Goal: Transaction & Acquisition: Register for event/course

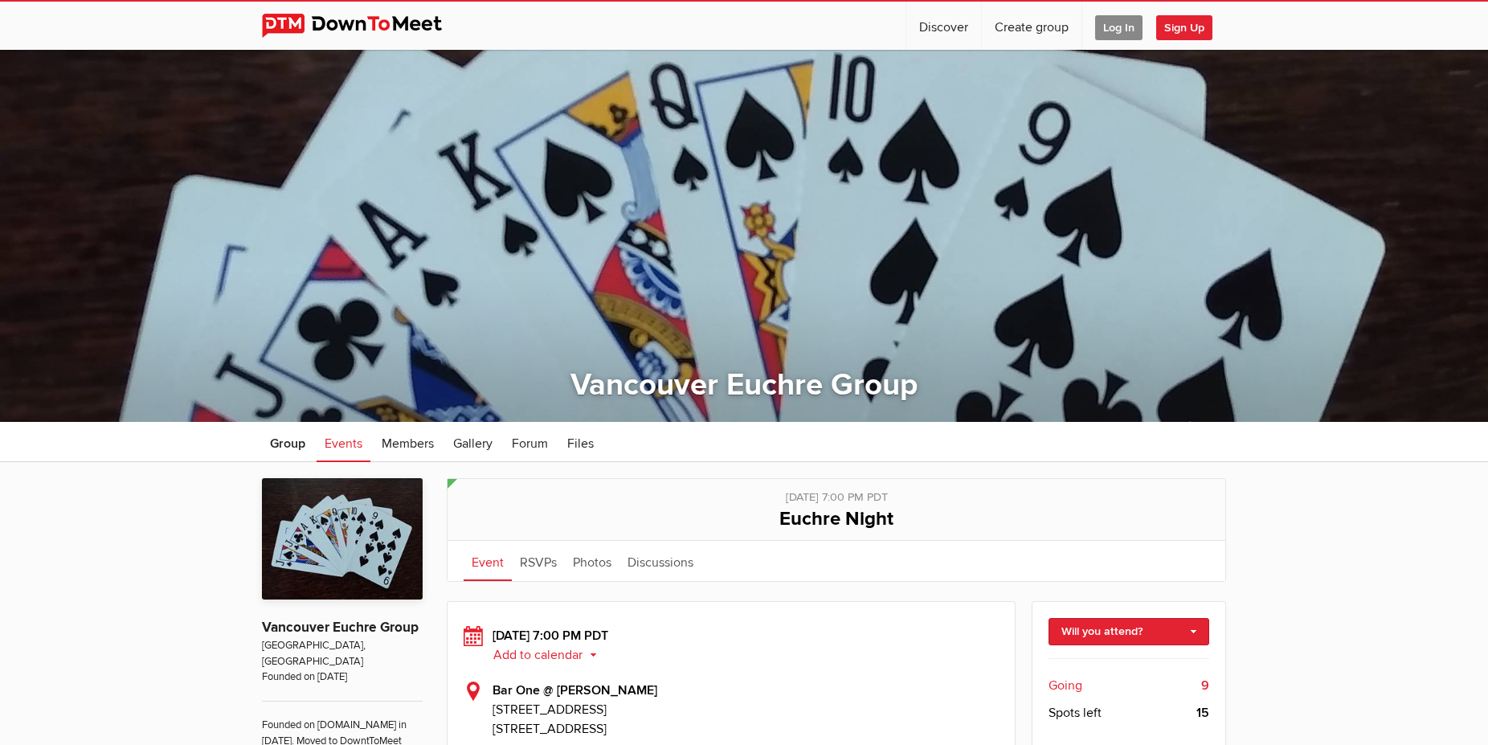
scroll to position [328, 0]
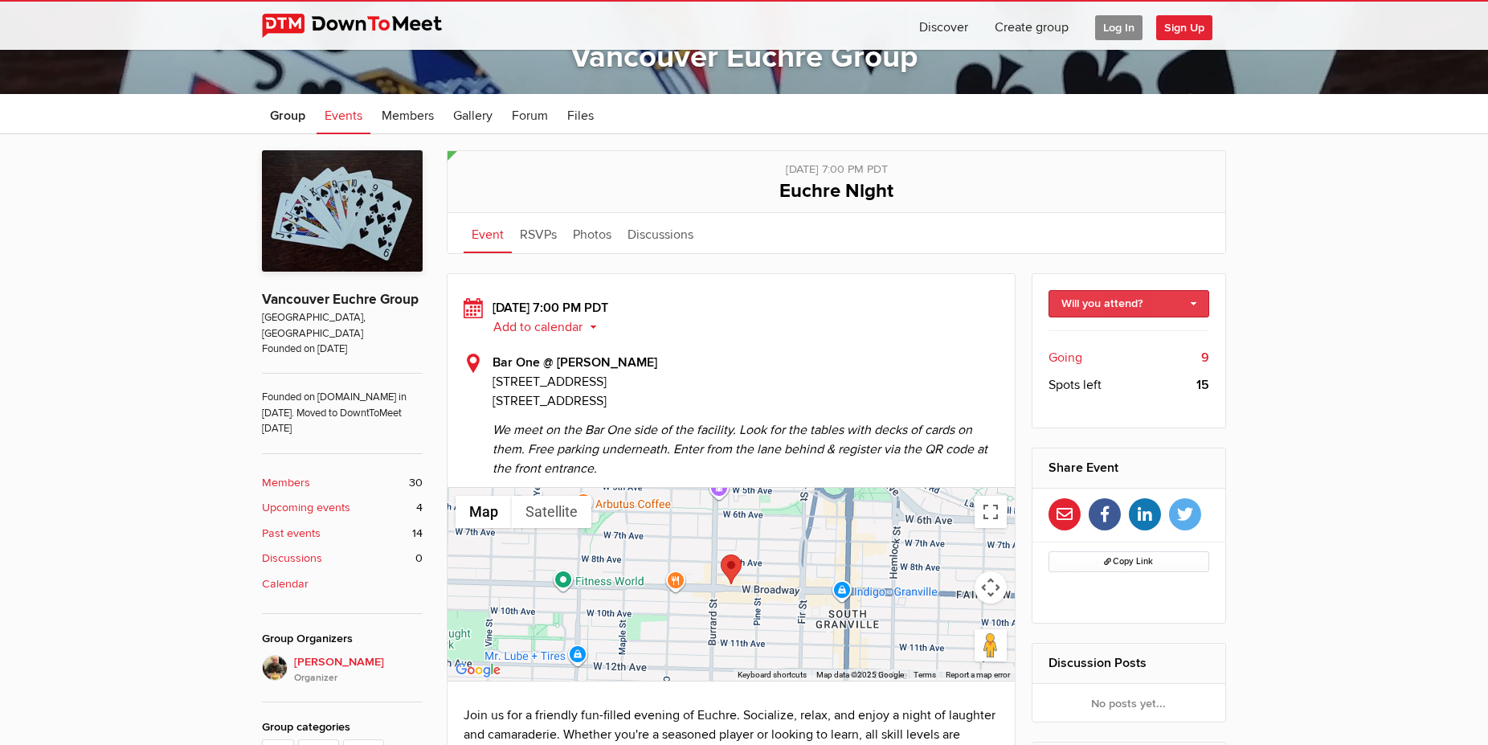
click at [1191, 310] on link "Will you attend?" at bounding box center [1130, 303] width 162 height 27
click at [1150, 340] on link "I'm going" at bounding box center [1130, 338] width 160 height 24
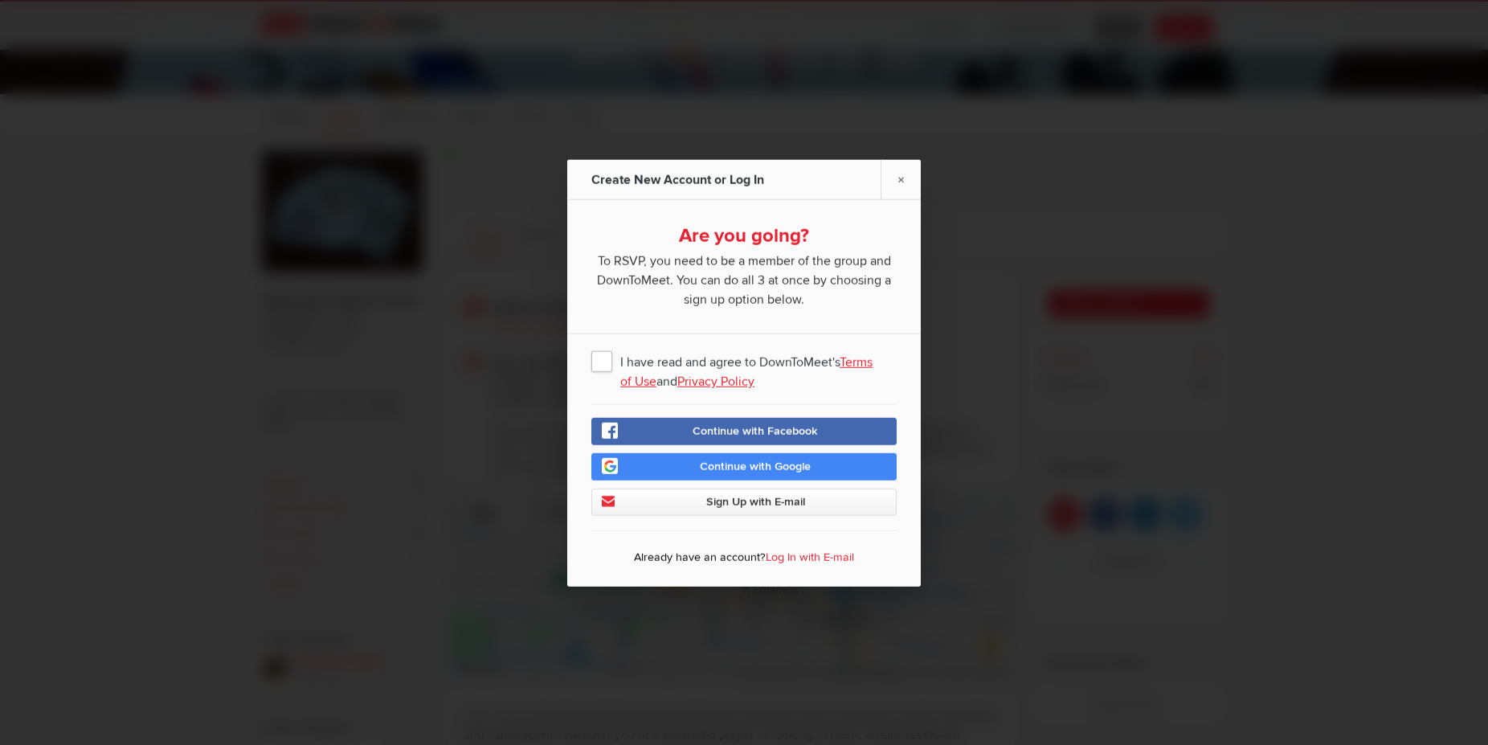
click at [597, 359] on span "I have read and agree to DownToMeet's Terms of Use and Privacy Policy" at bounding box center [743, 360] width 305 height 29
click at [0, 0] on input "I have read and agree to DownToMeet's Terms of Use and Privacy Policy" at bounding box center [0, 0] width 0 height 0
click at [694, 502] on link "Sign Up with E-mail" at bounding box center [743, 501] width 305 height 27
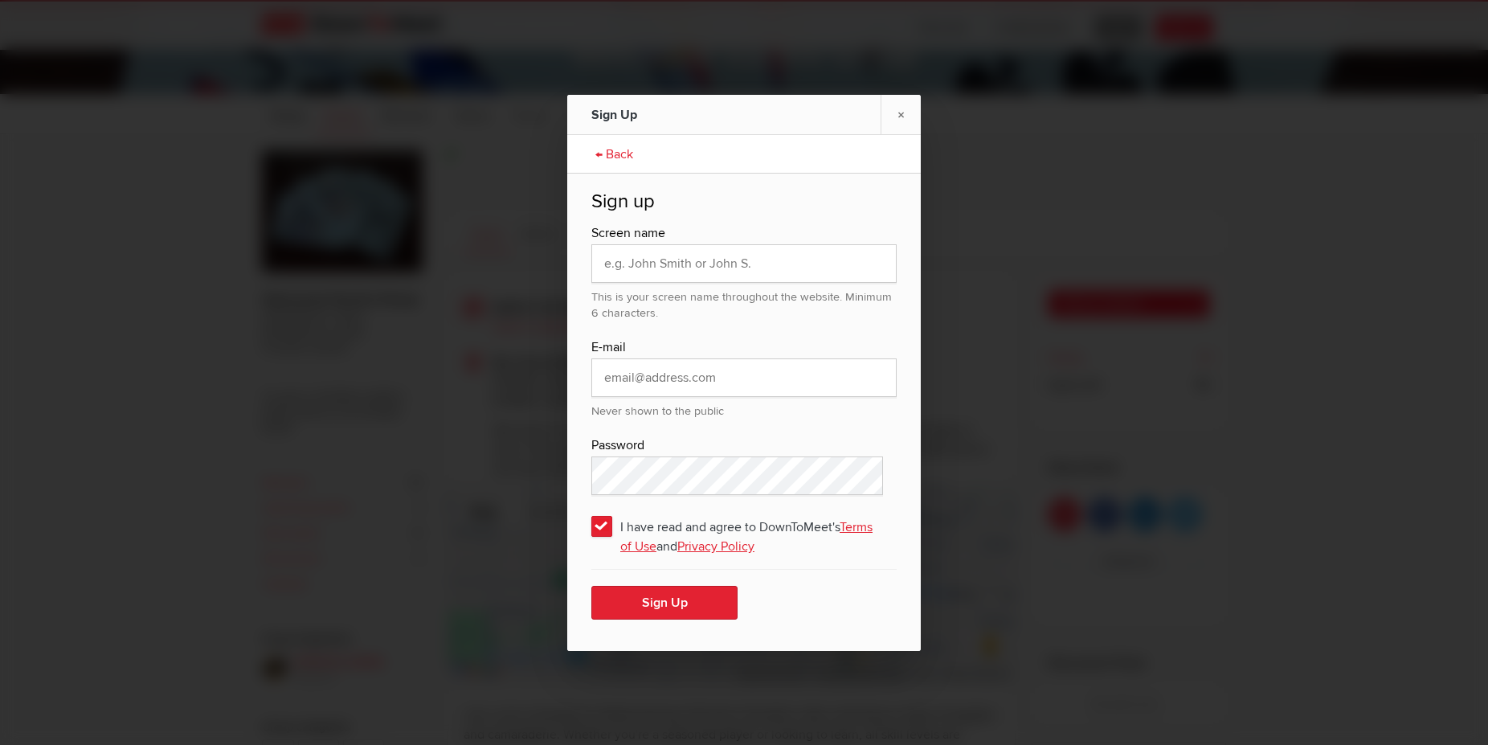
click at [621, 154] on link "← Back" at bounding box center [614, 153] width 54 height 40
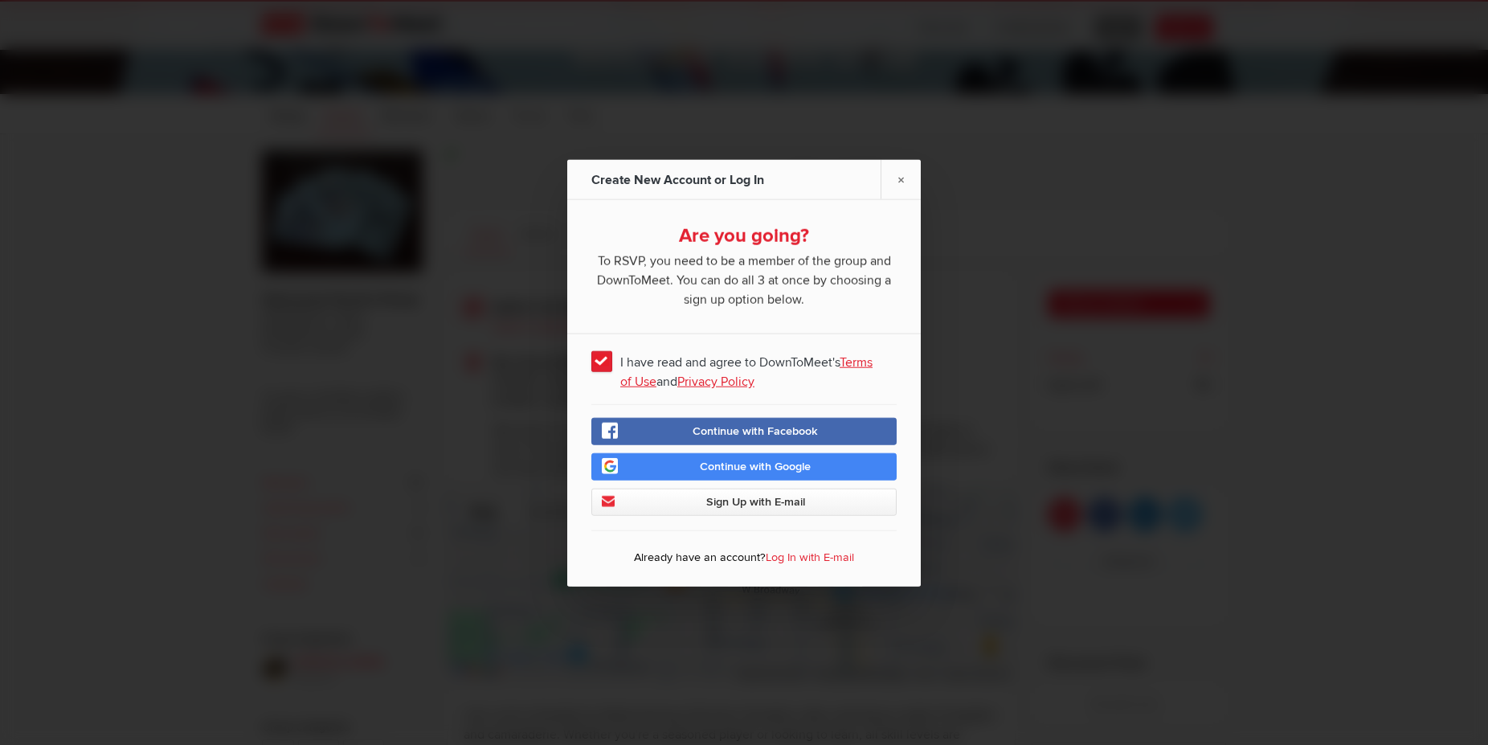
click at [834, 558] on link "Log In with E-mail" at bounding box center [810, 557] width 88 height 14
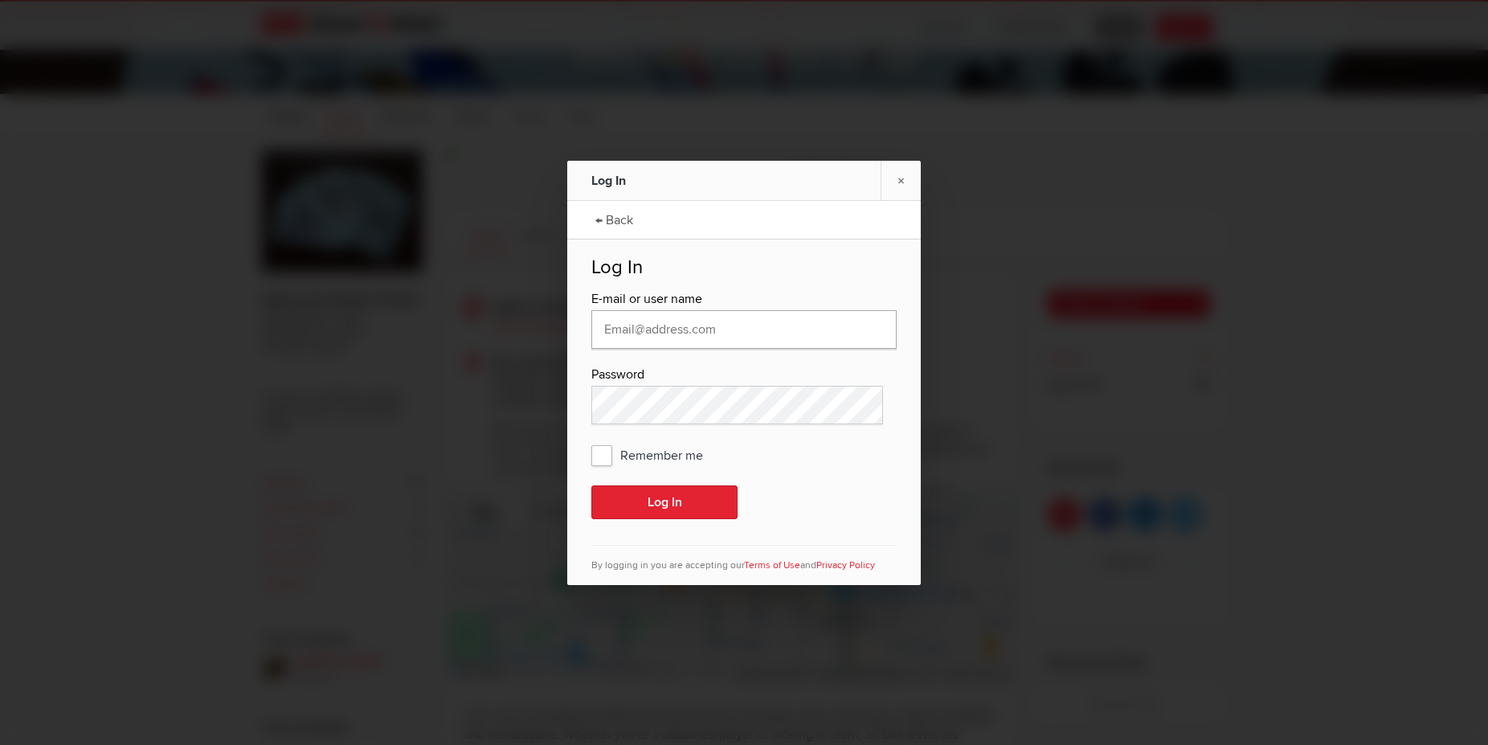
click at [722, 333] on input "text" at bounding box center [743, 329] width 305 height 39
type input "iacobazzi@shaw.ca"
click at [591, 485] on button "Log In" at bounding box center [664, 502] width 146 height 34
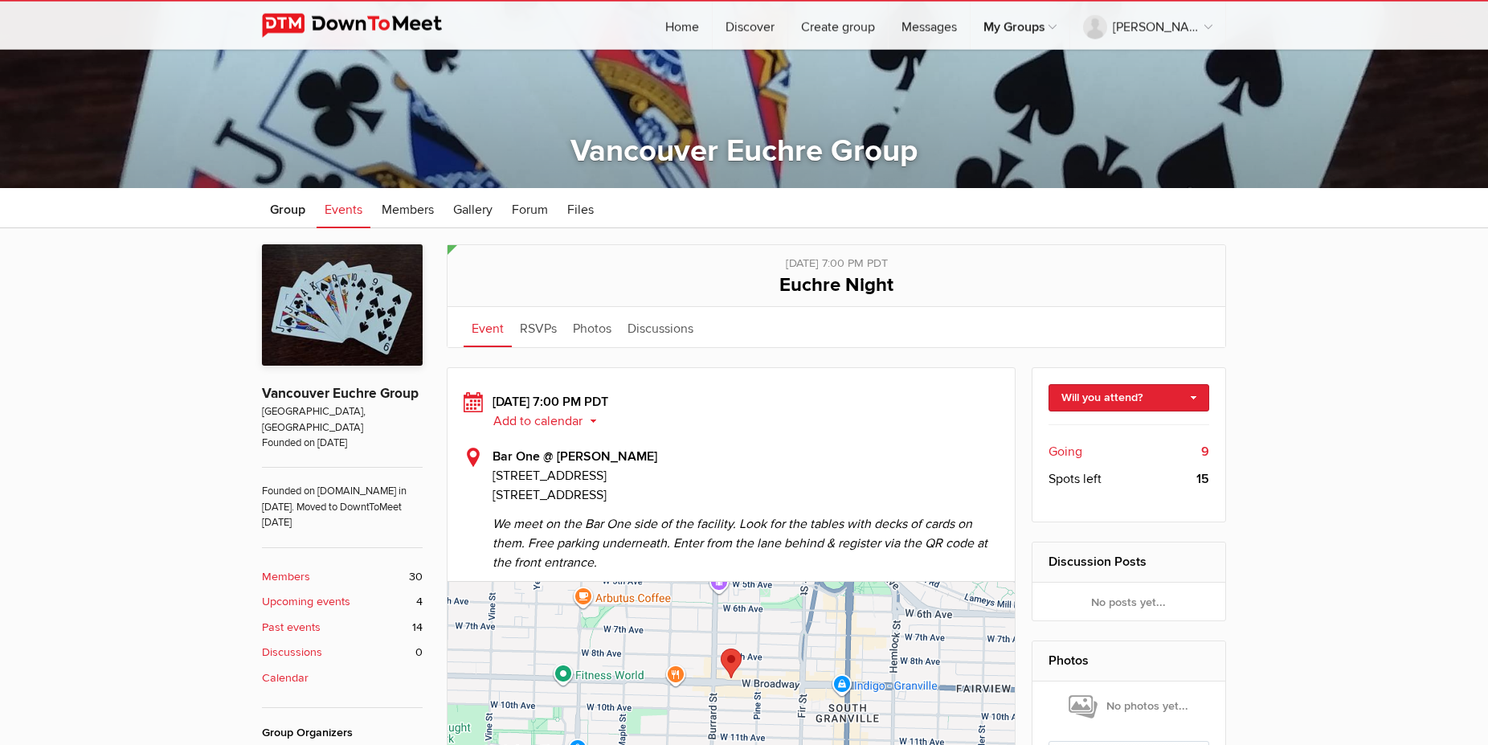
scroll to position [246, 0]
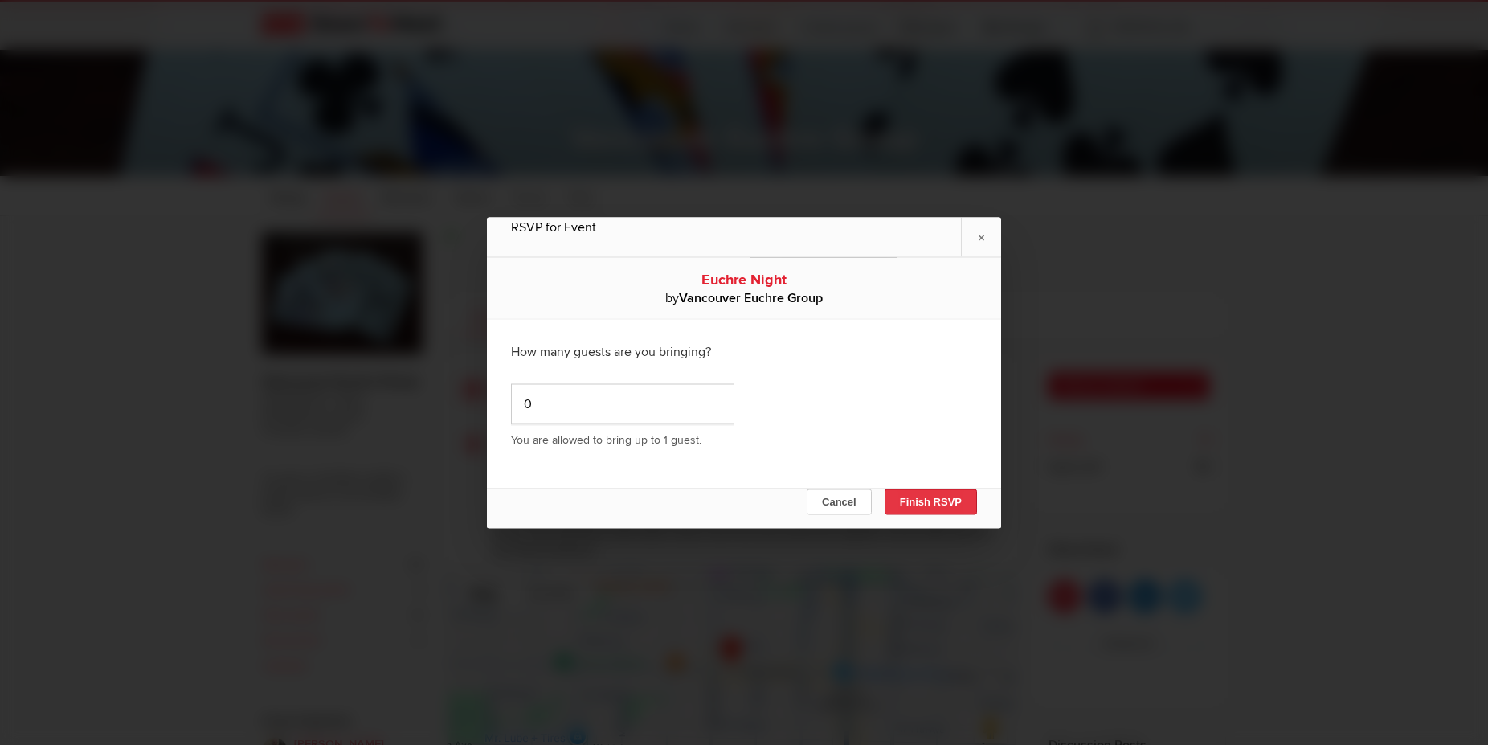
click at [919, 514] on button "Finish RSVP" at bounding box center [931, 502] width 92 height 26
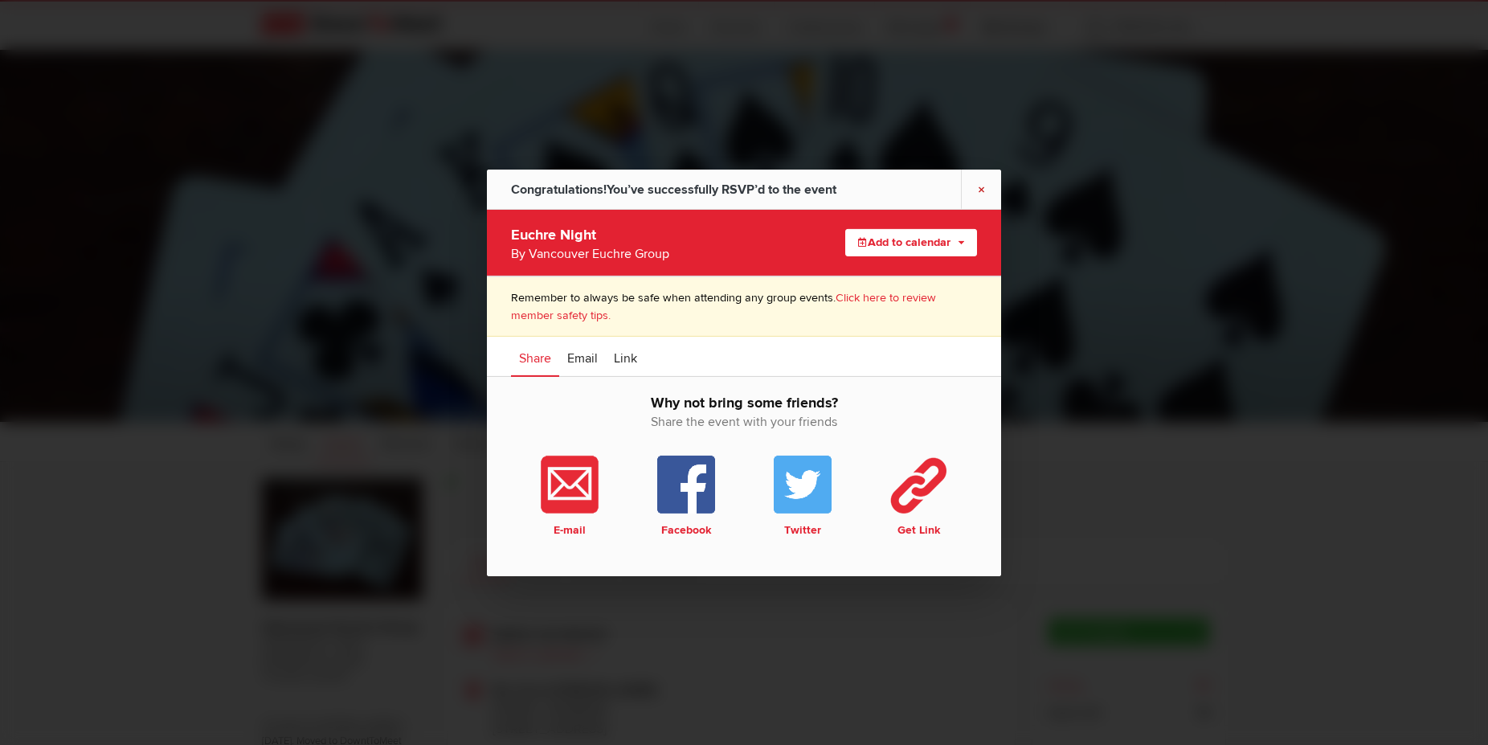
click at [977, 189] on link "×" at bounding box center [981, 188] width 40 height 39
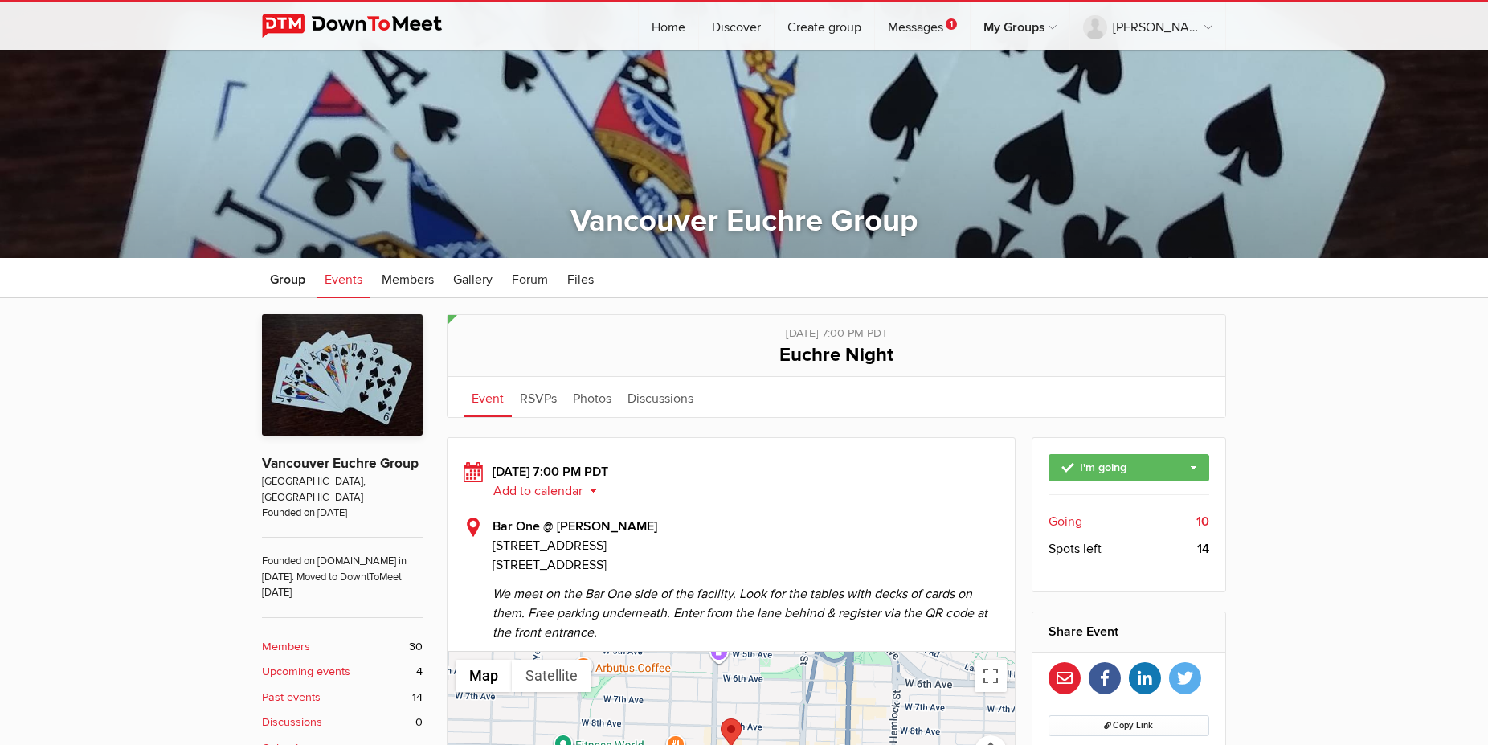
scroll to position [246, 0]
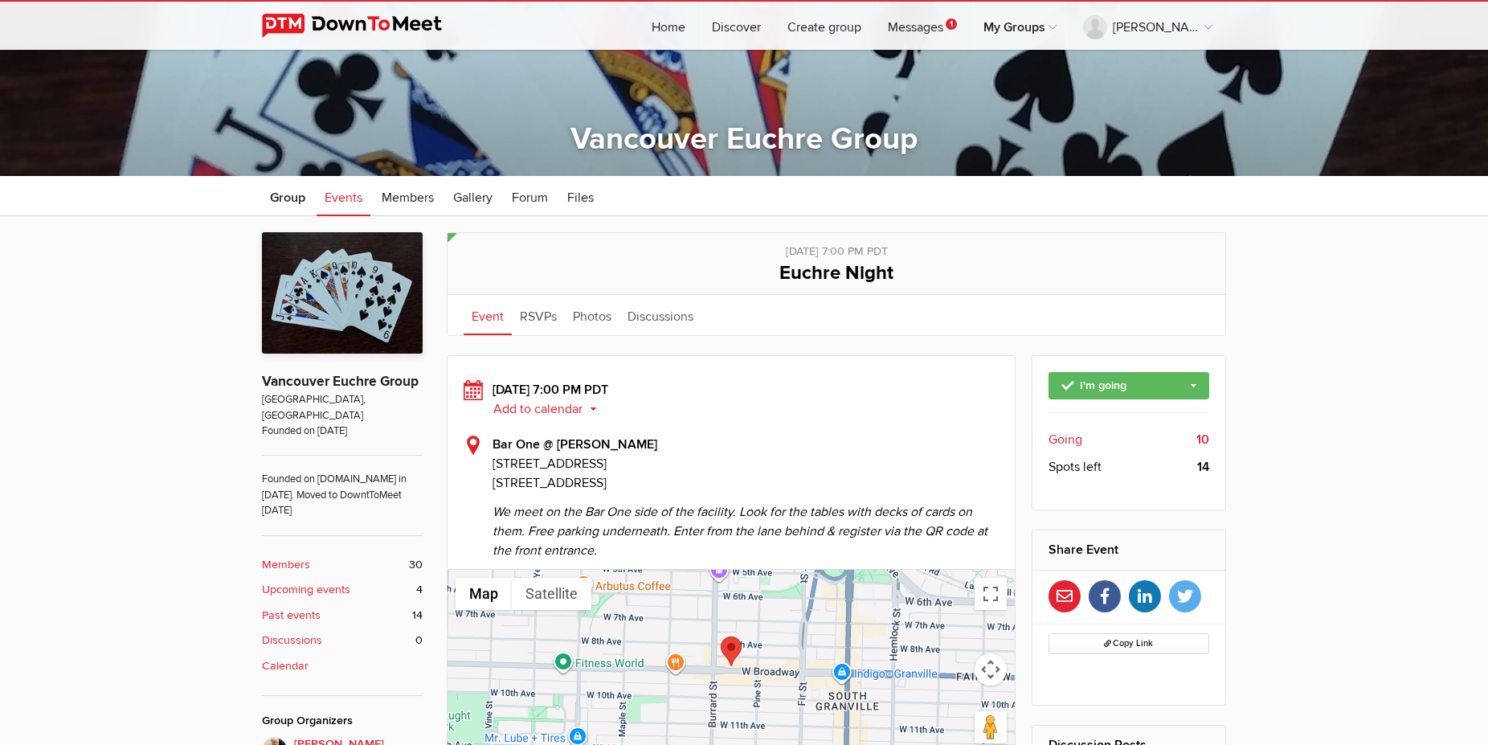
click at [1207, 439] on b "10" at bounding box center [1203, 439] width 13 height 19
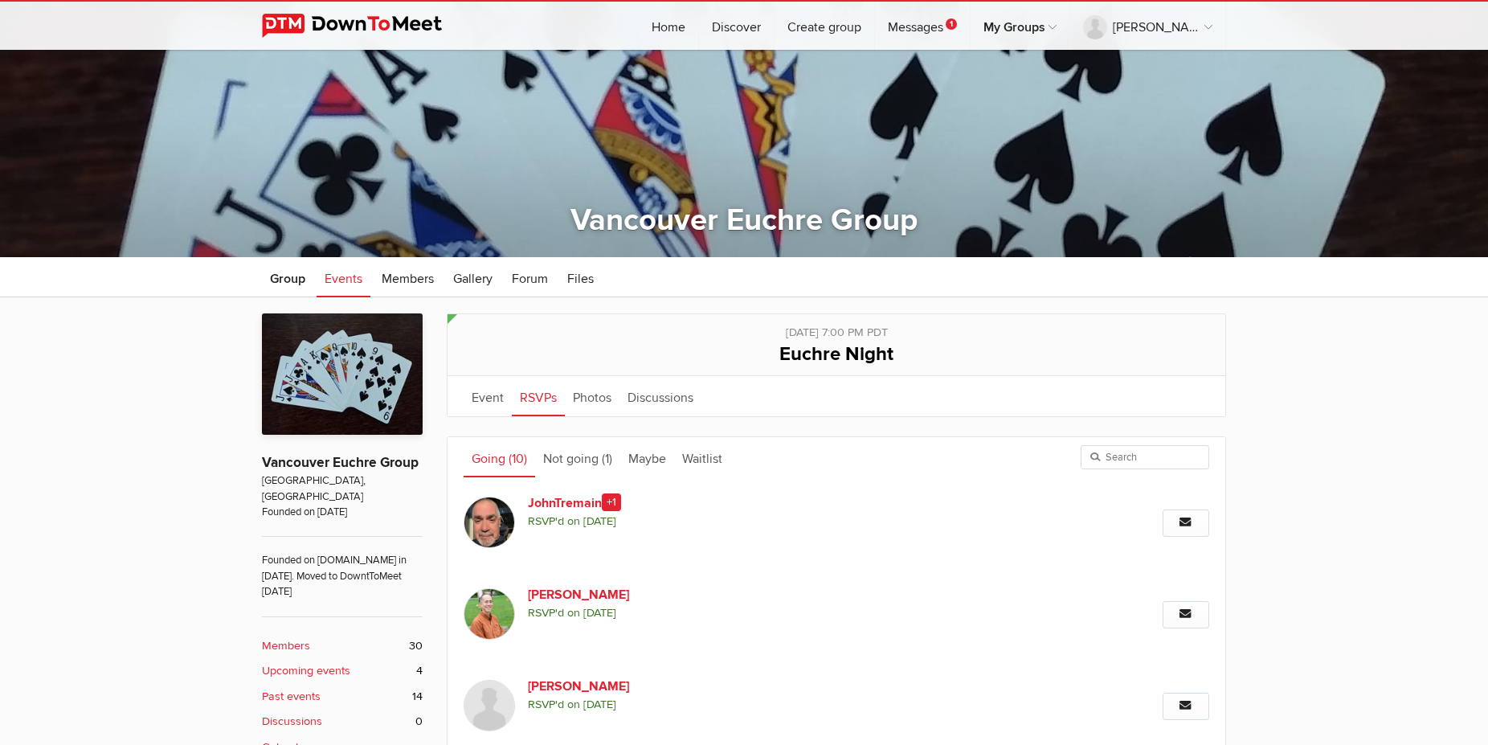
scroll to position [203, 0]
